Goal: Navigation & Orientation: Find specific page/section

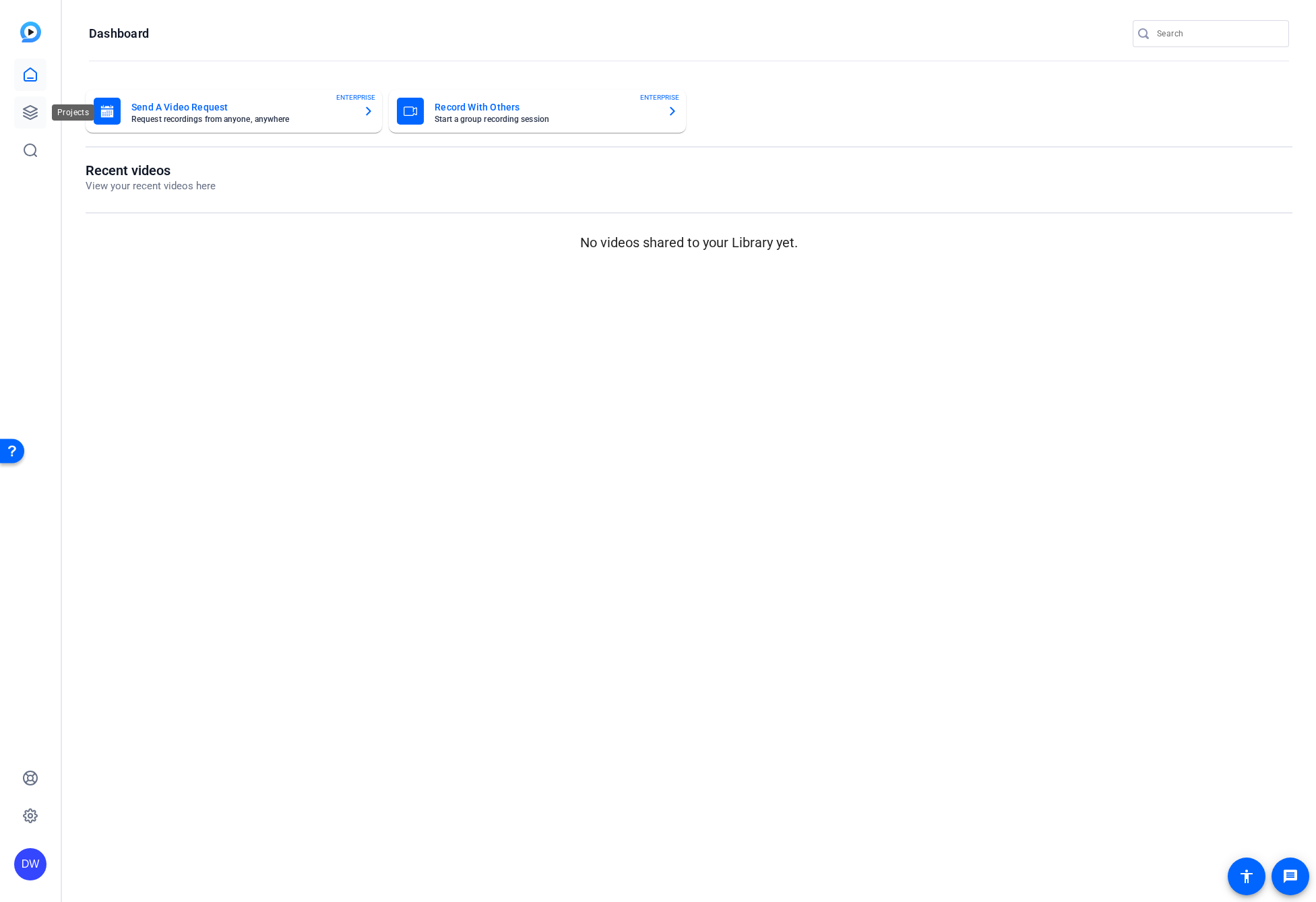
click at [28, 112] on icon at bounding box center [30, 112] width 13 height 13
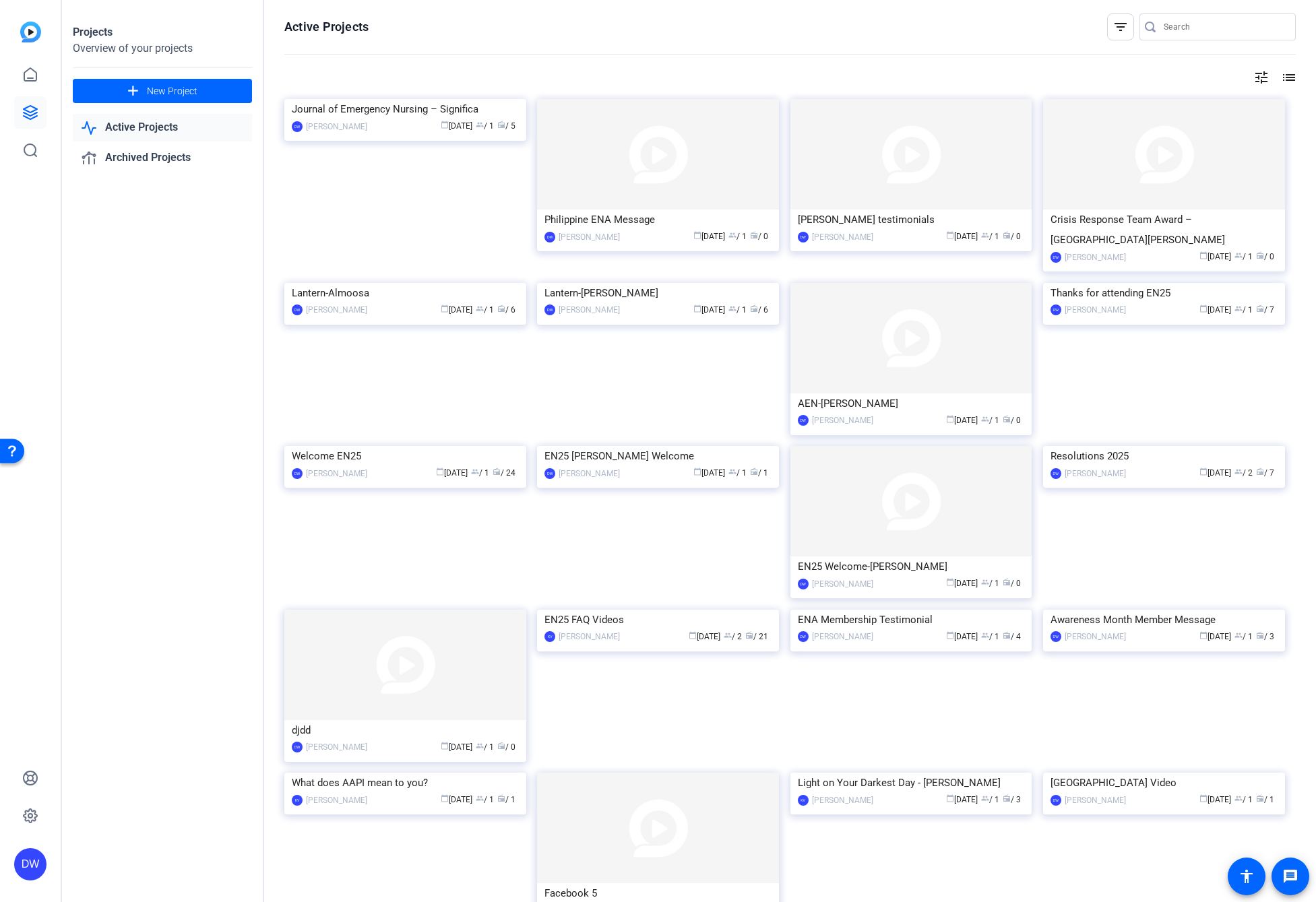
drag, startPoint x: 698, startPoint y: 330, endPoint x: 707, endPoint y: 322, distance: 12.0
click at [698, 283] on img at bounding box center [658, 283] width 242 height 0
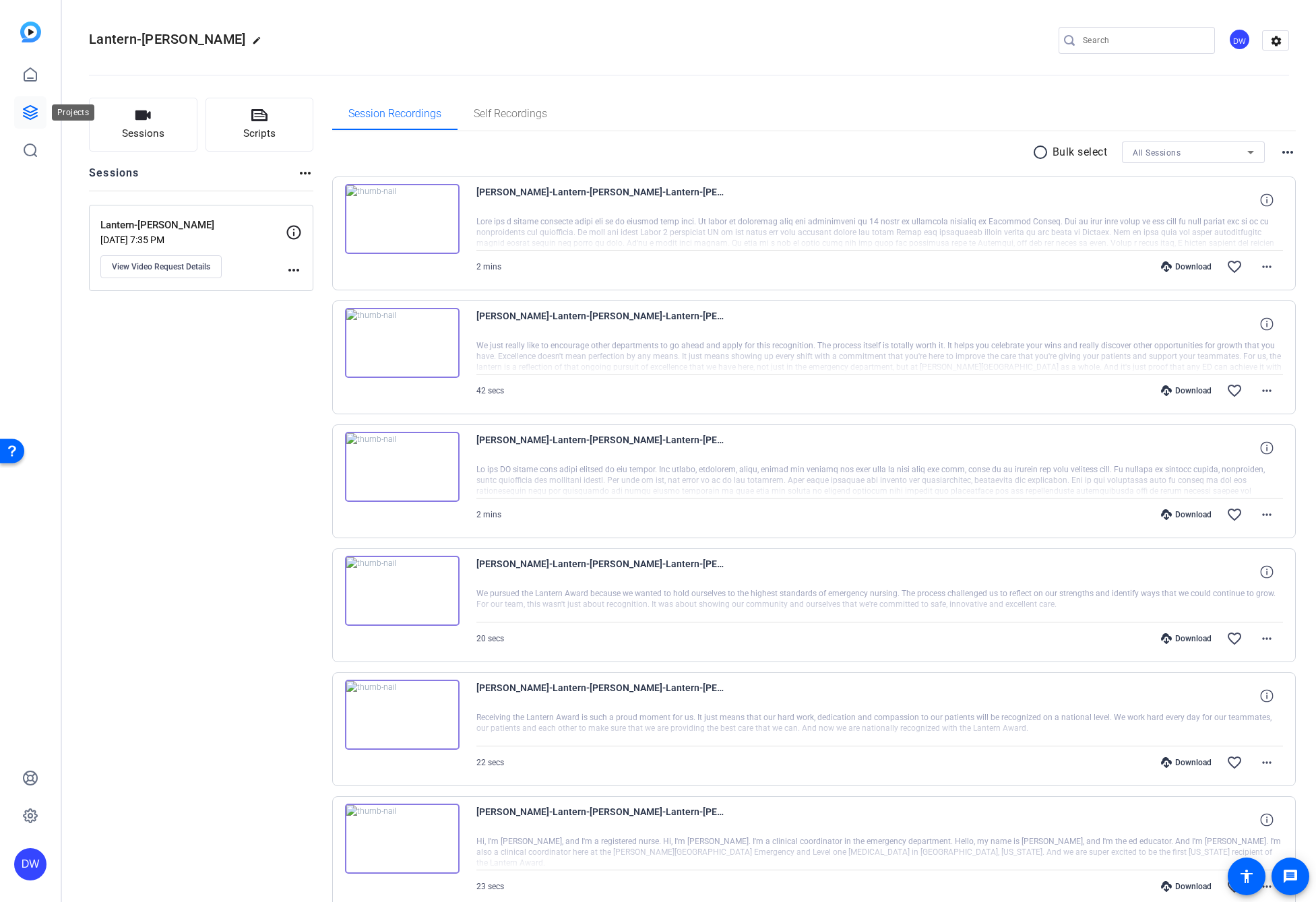
click at [25, 113] on icon at bounding box center [30, 112] width 16 height 16
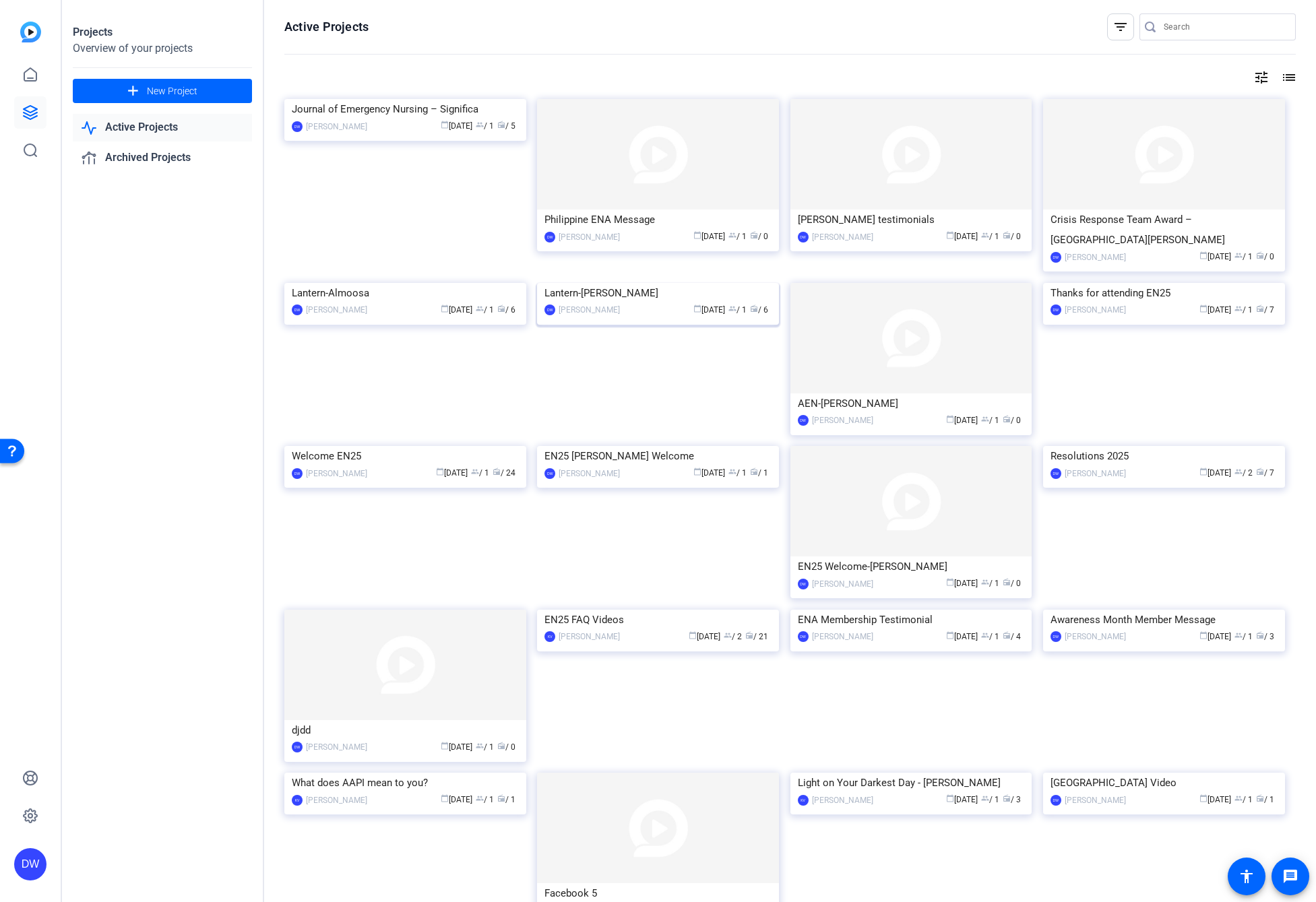
scroll to position [4, 0]
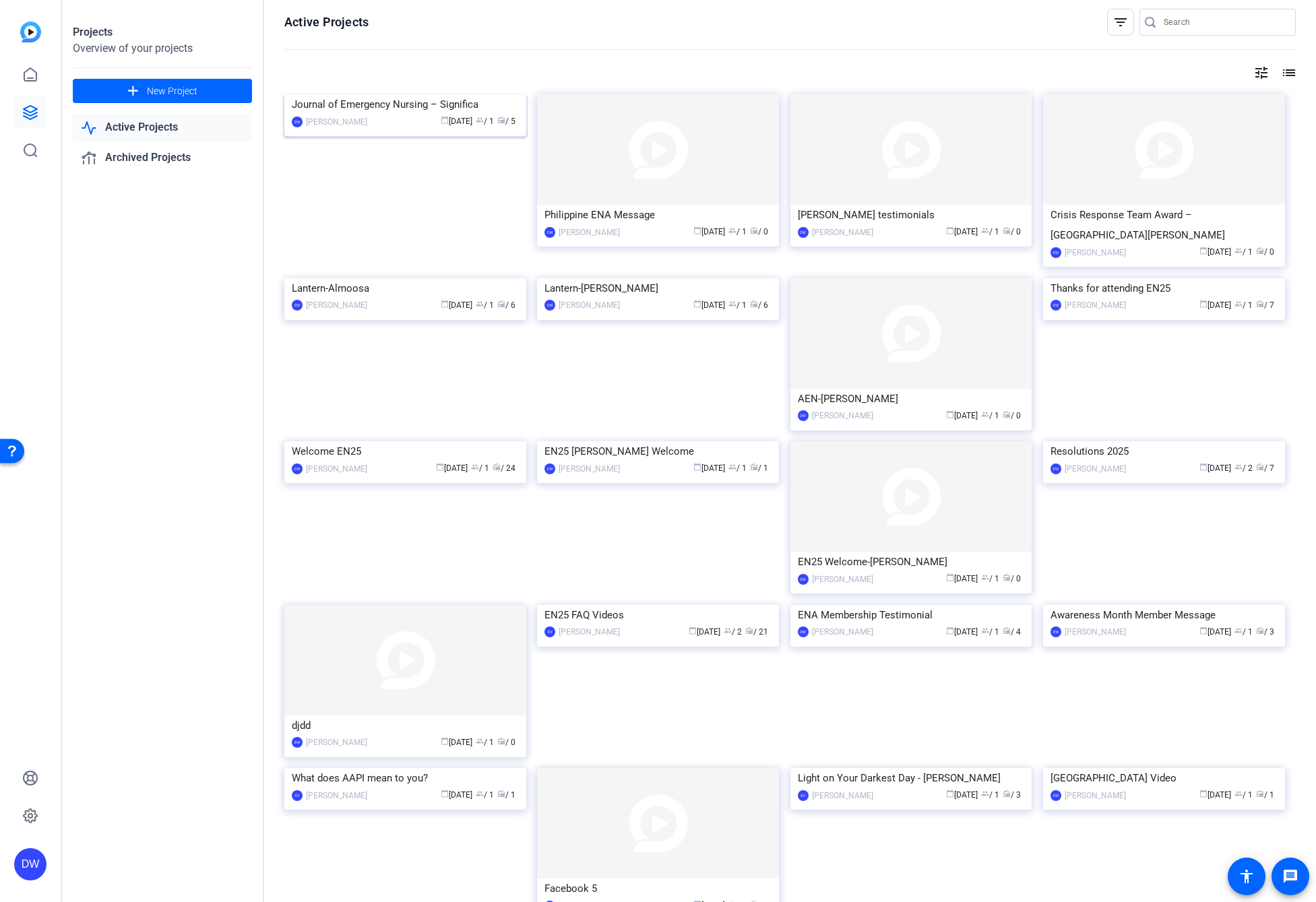
click at [392, 94] on img at bounding box center [405, 94] width 242 height 0
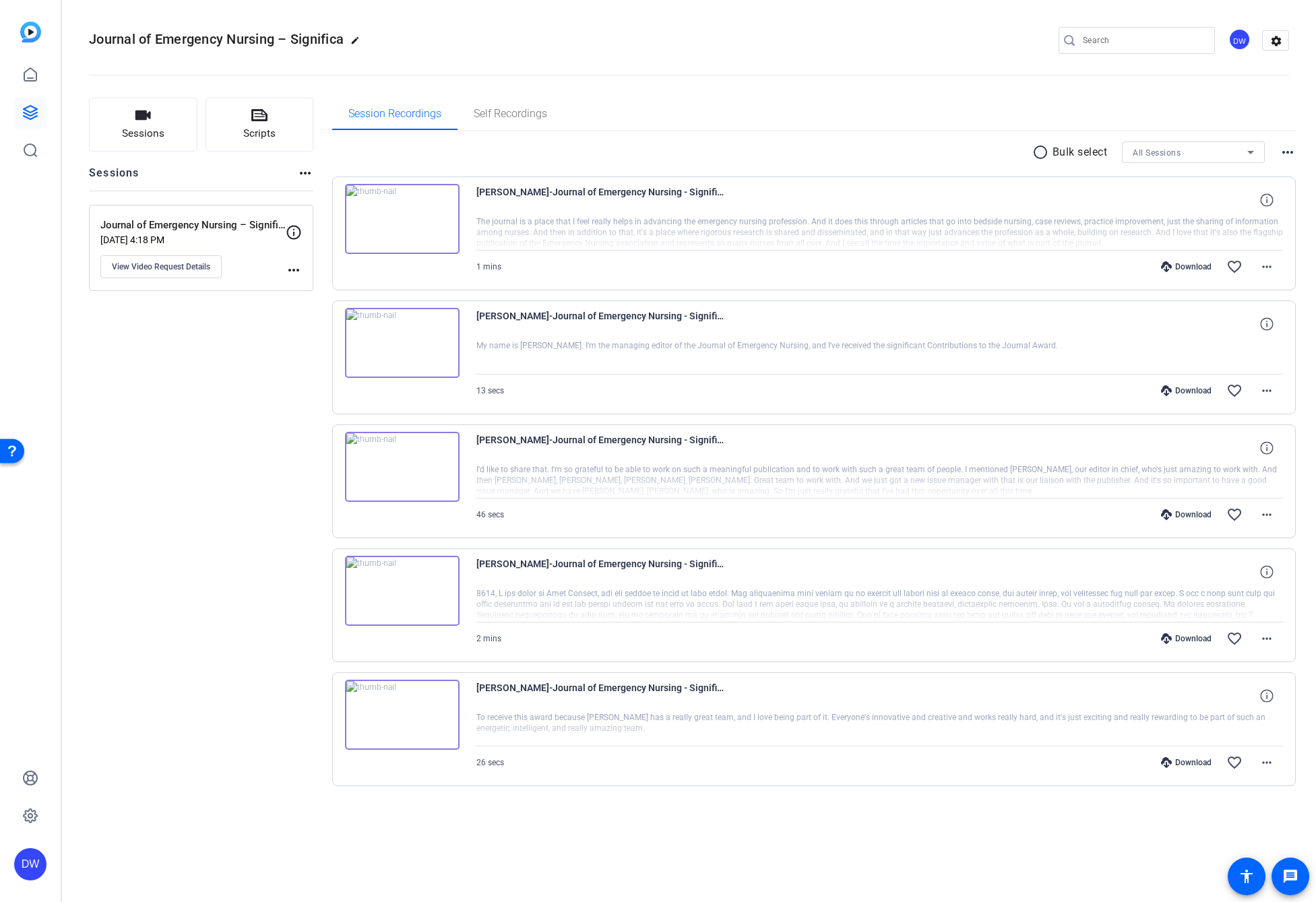
click at [221, 403] on div "Sessions Scripts Sessions more_horiz Journal of Emergency Nursing – Significant…" at bounding box center [201, 464] width 224 height 731
